Goal: Task Accomplishment & Management: Manage account settings

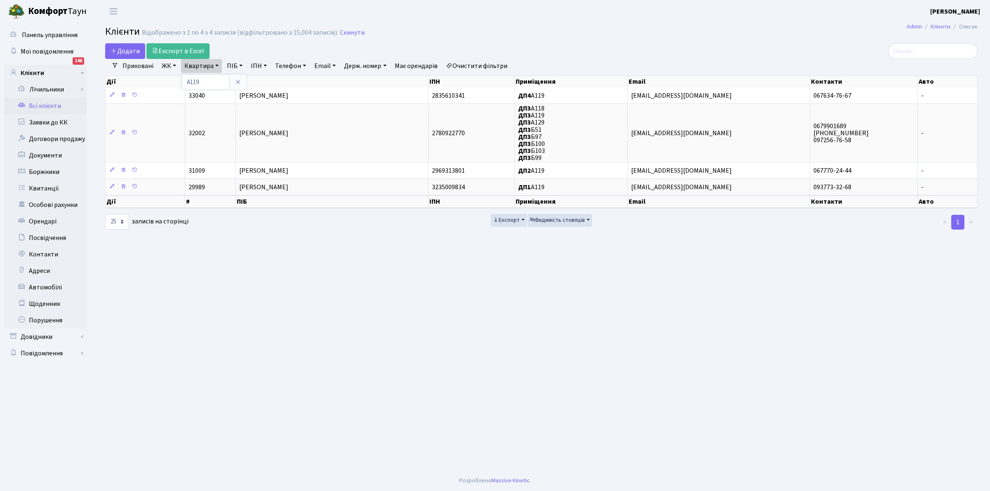
select select "25"
type input "[PERSON_NAME]"
drag, startPoint x: 356, startPoint y: 33, endPoint x: 322, endPoint y: 48, distance: 36.9
click at [356, 33] on link "Скинути" at bounding box center [352, 33] width 25 height 8
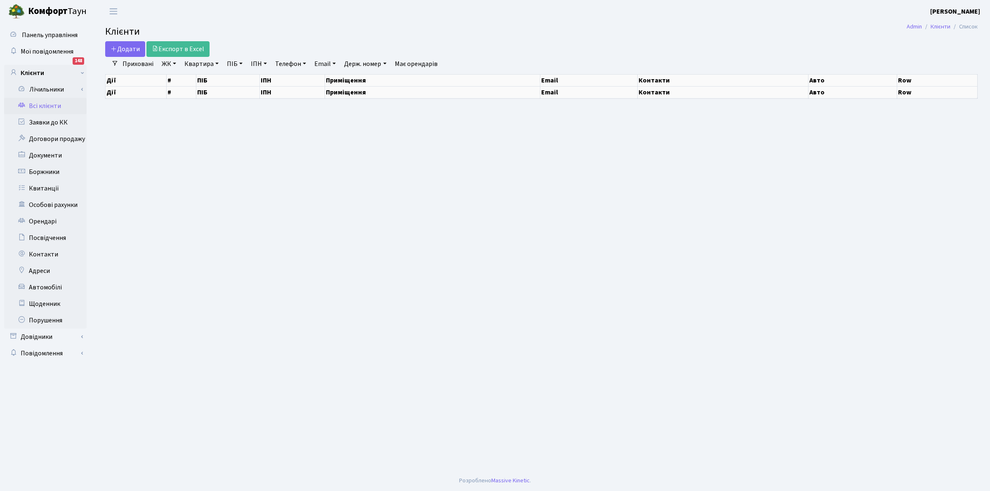
select select "25"
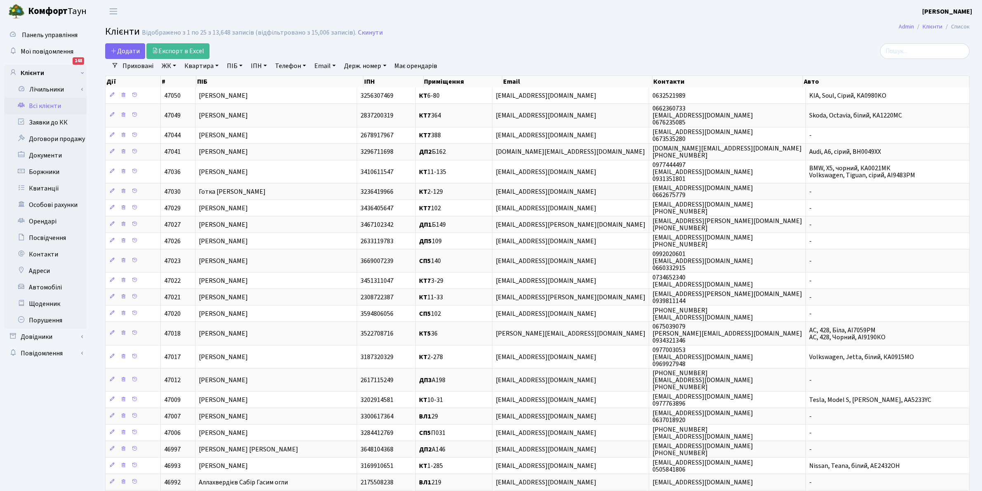
click at [228, 63] on link "ПІБ" at bounding box center [235, 66] width 22 height 14
click at [245, 81] on input "text" at bounding box center [248, 82] width 48 height 16
type input "палі"
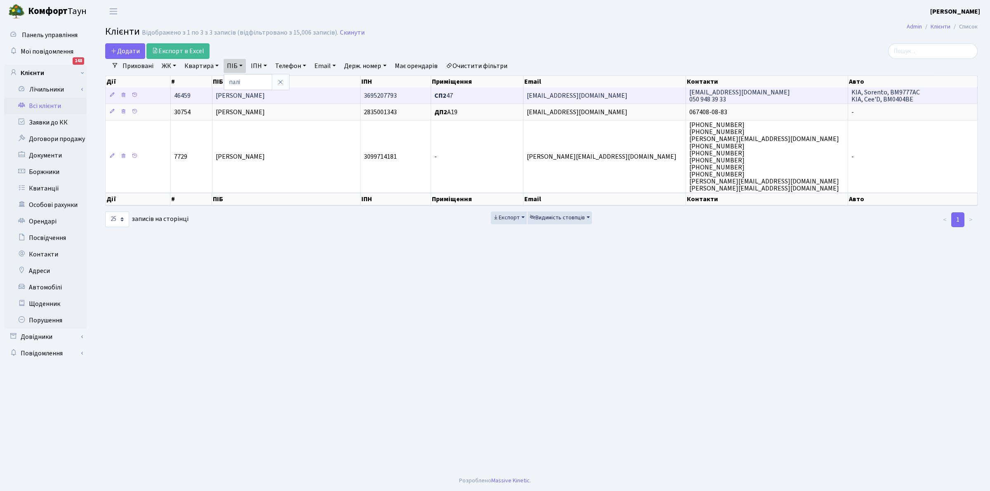
click at [265, 97] on span "Палієнко Артем Адрійович" at bounding box center [240, 95] width 49 height 9
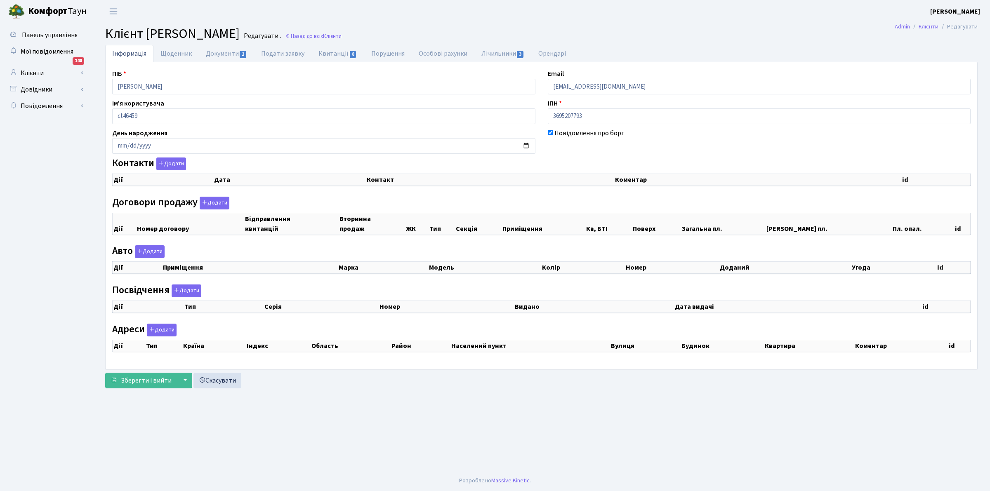
click at [320, 99] on div "Ім'я користувача ct46459" at bounding box center [324, 112] width 436 height 26
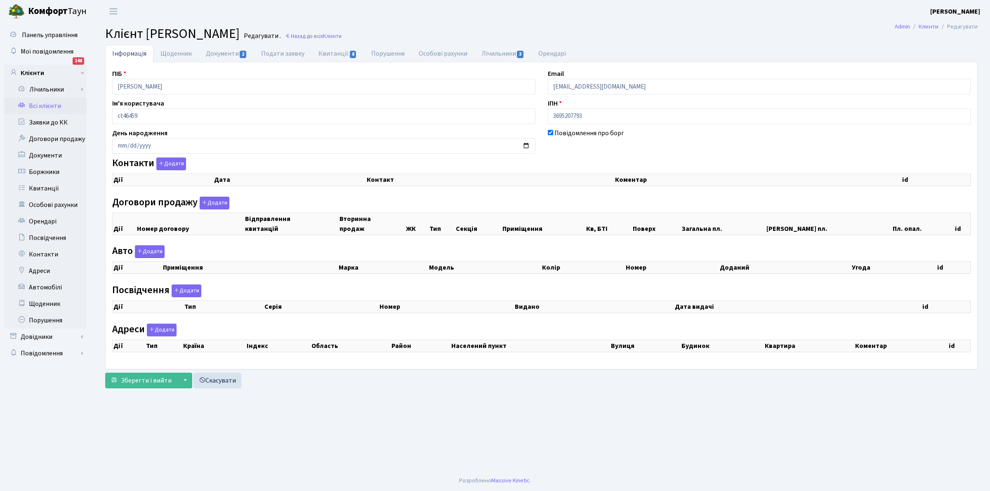
click at [466, 395] on main "Admin Клієнти Редагувати Клієнт [PERSON_NAME] . Назад до всіх Клієнти Інформаці…" at bounding box center [541, 247] width 897 height 448
click at [546, 473] on footer "Розроблено Massive Kinetic ." at bounding box center [495, 481] width 990 height 21
select select "25"
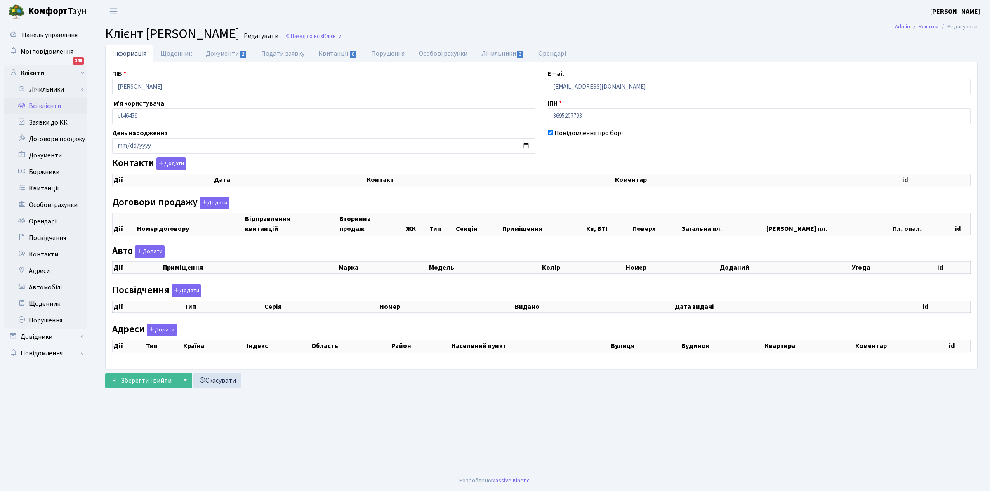
select select "25"
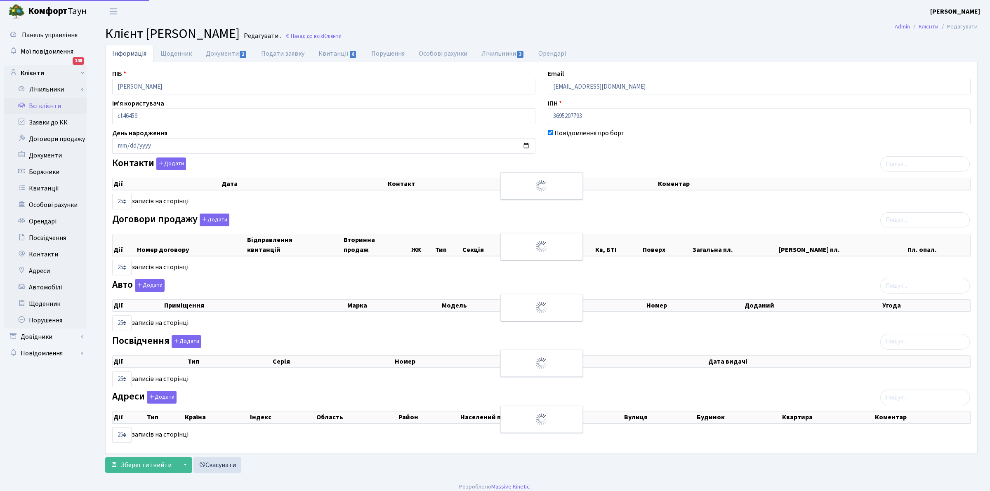
checkbox input "true"
click at [489, 141] on input "[DATE]" at bounding box center [321, 146] width 419 height 16
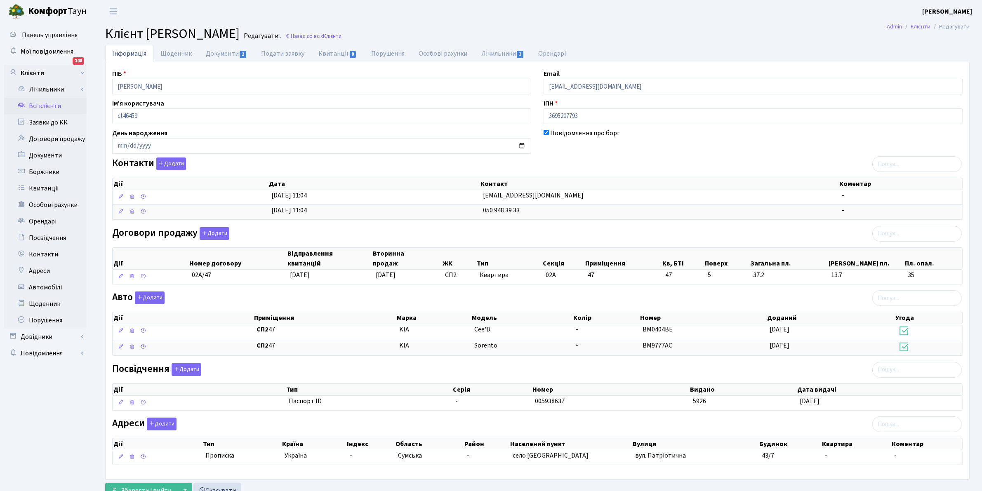
click at [646, 29] on h2 "Клієнт [PERSON_NAME] . Назад до всіх Клієнти" at bounding box center [537, 34] width 864 height 16
click at [45, 104] on link "Всі клієнти" at bounding box center [45, 106] width 82 height 16
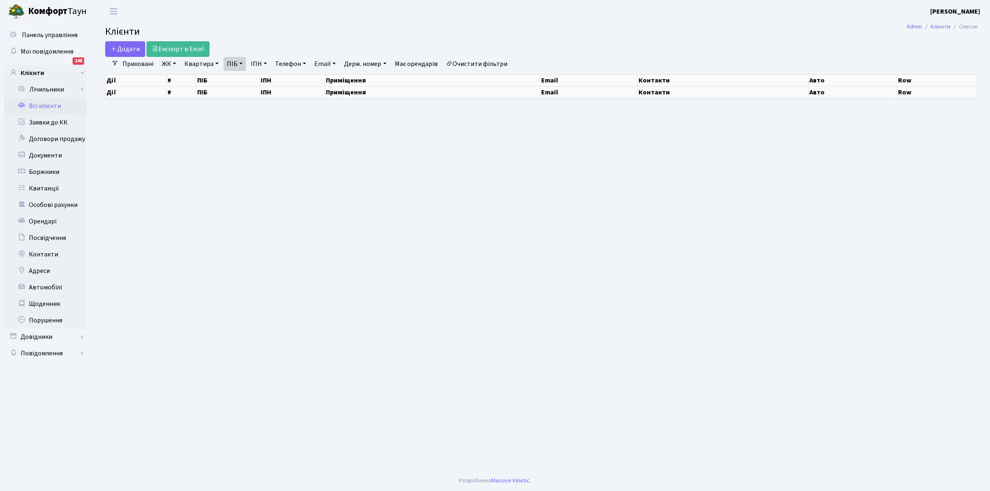
click at [231, 62] on link "ПІБ" at bounding box center [235, 64] width 22 height 14
select select "25"
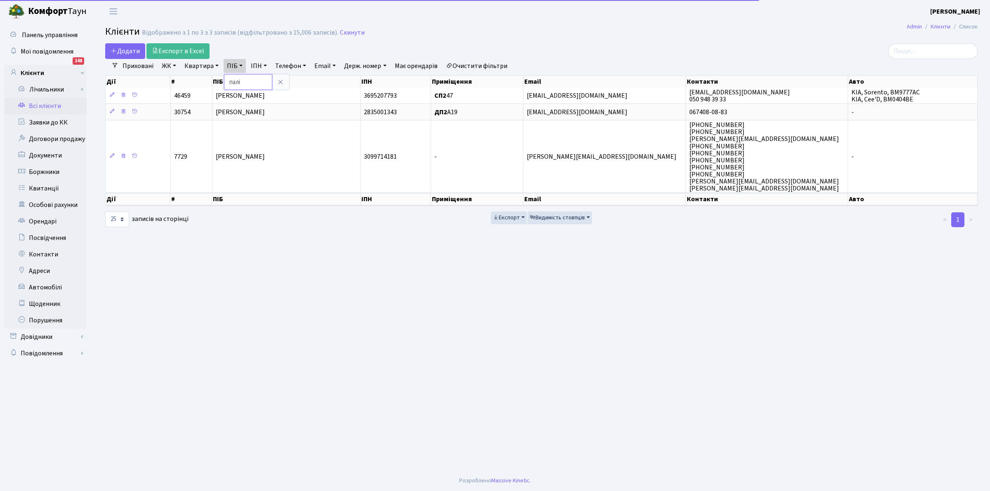
click at [243, 85] on input "палі" at bounding box center [248, 82] width 48 height 16
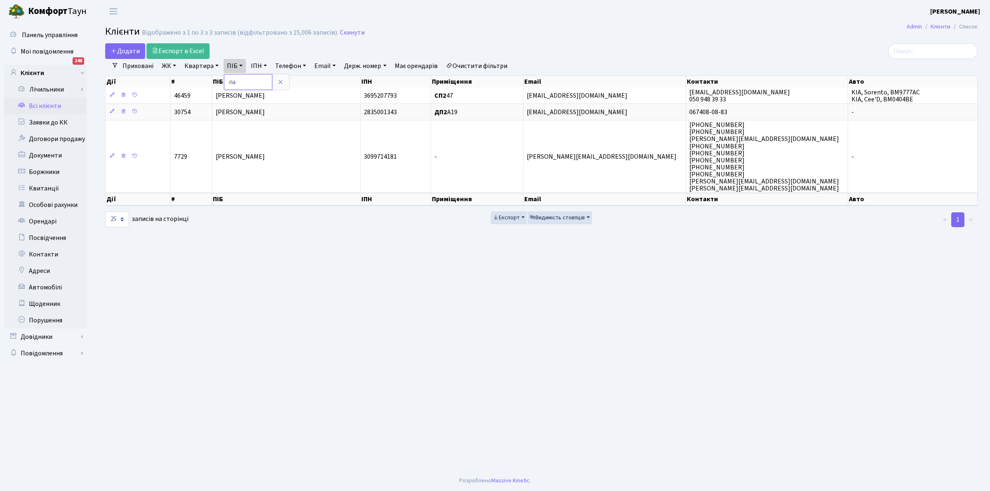
type input "п"
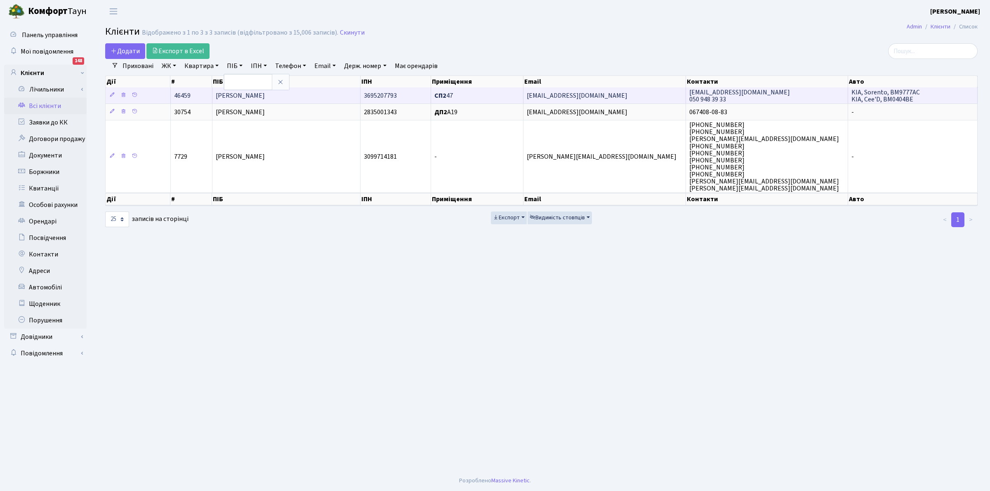
click at [543, 94] on span "artempalienko706@gmail.com" at bounding box center [577, 95] width 101 height 9
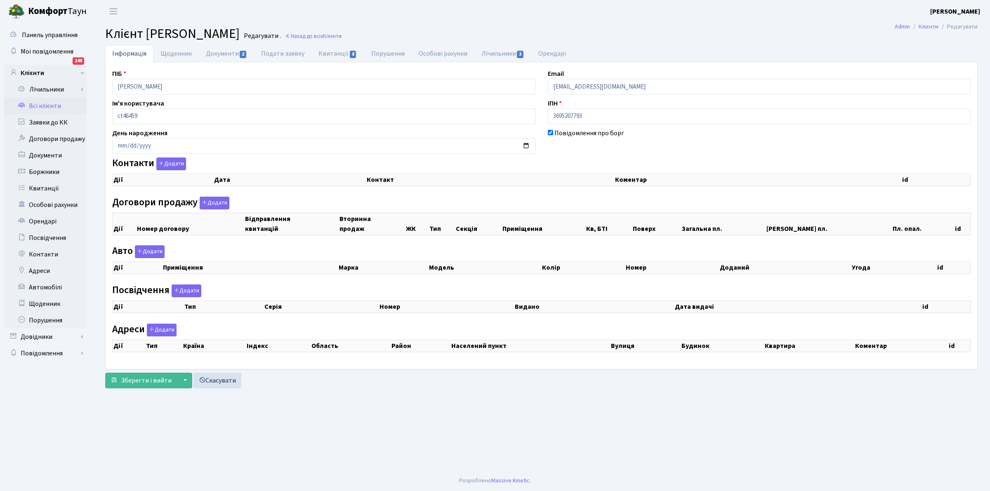
click at [667, 22] on header "[PERSON_NAME] [PERSON_NAME] Мій обліковий запис Вийти" at bounding box center [495, 11] width 990 height 23
checkbox input "true"
select select "25"
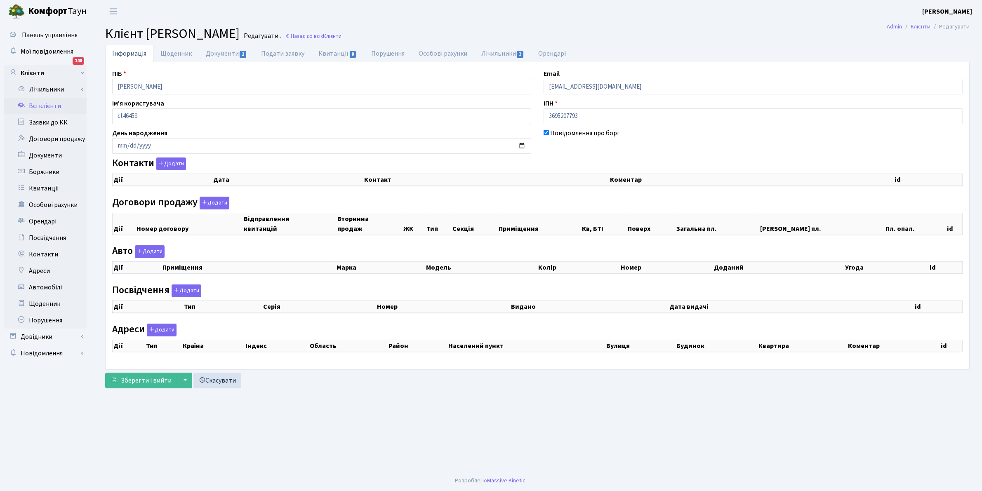
select select "25"
